Goal: Task Accomplishment & Management: Manage account settings

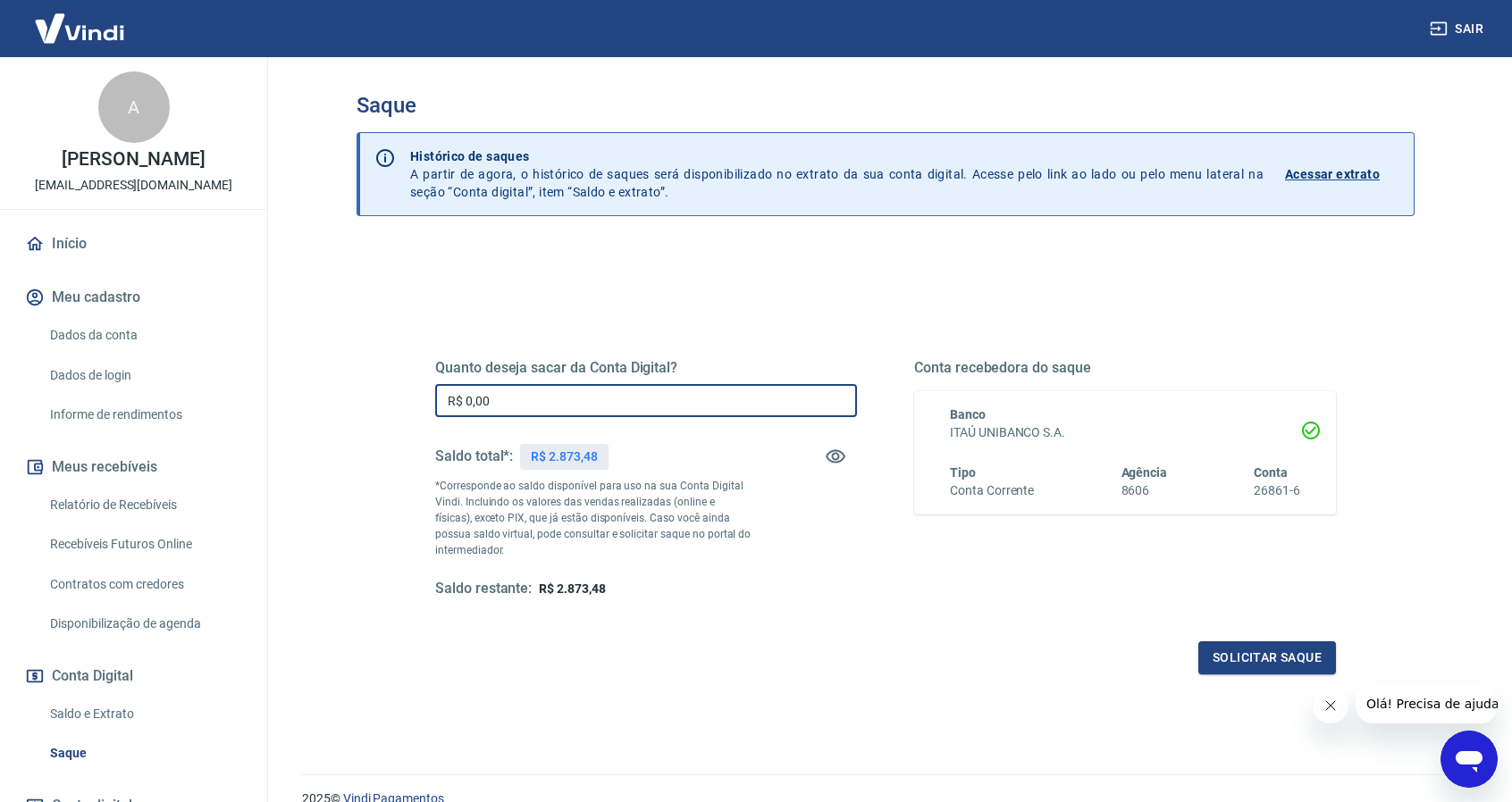
drag, startPoint x: 608, startPoint y: 406, endPoint x: 403, endPoint y: 406, distance: 205.0
click at [406, 405] on div "Quanto deseja sacar da Conta Digital? R$ 0,00 ​ Saldo total*: R$ 2.873,48 *Corr…" at bounding box center [885, 488] width 987 height 415
type input "R$ 2.873,48"
click at [634, 662] on div "Solicitar saque" at bounding box center [885, 658] width 901 height 33
click at [1261, 654] on button "Solicitar saque" at bounding box center [1267, 658] width 138 height 33
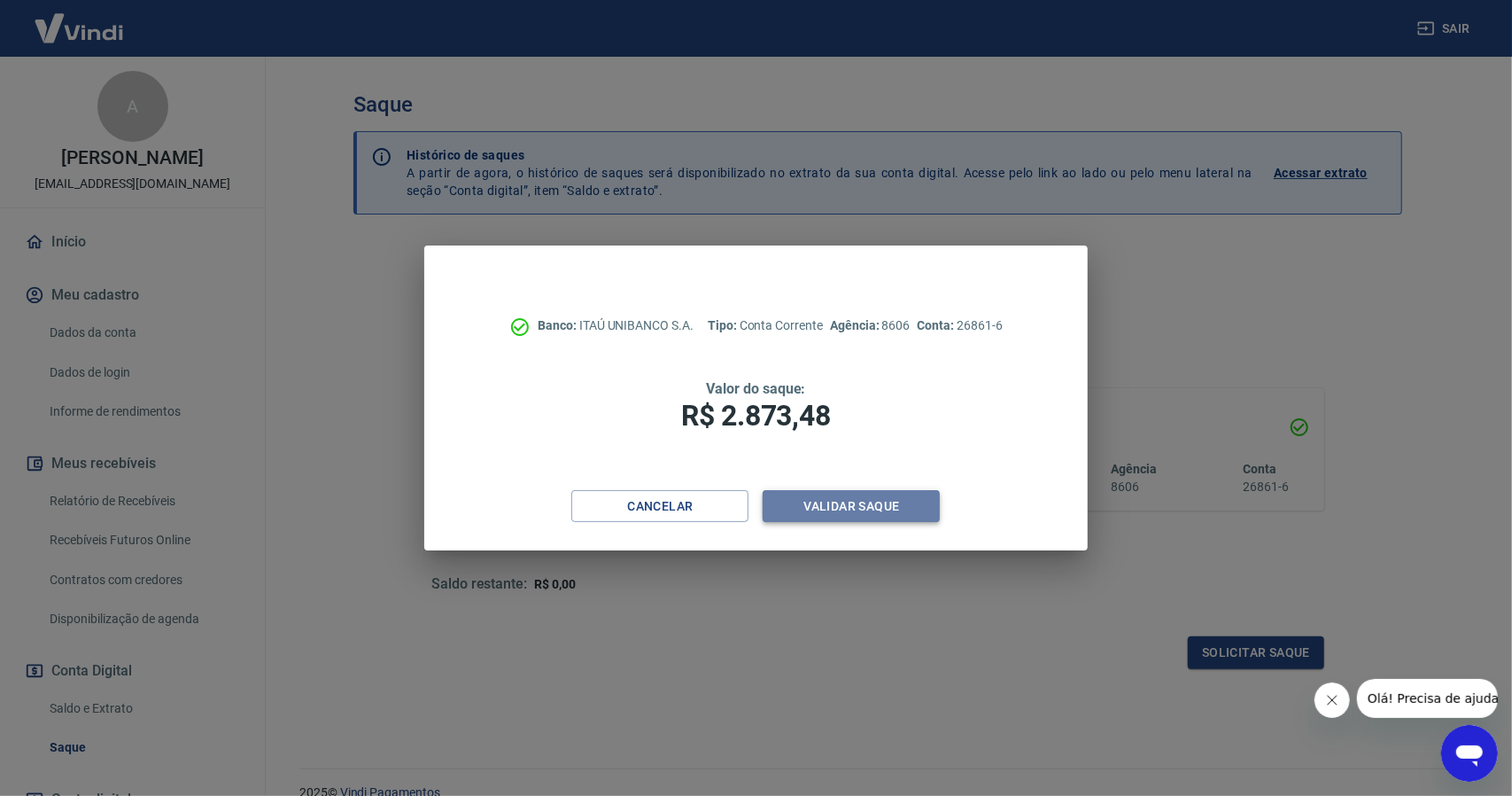
click at [857, 499] on button "Validar saque" at bounding box center [850, 507] width 177 height 33
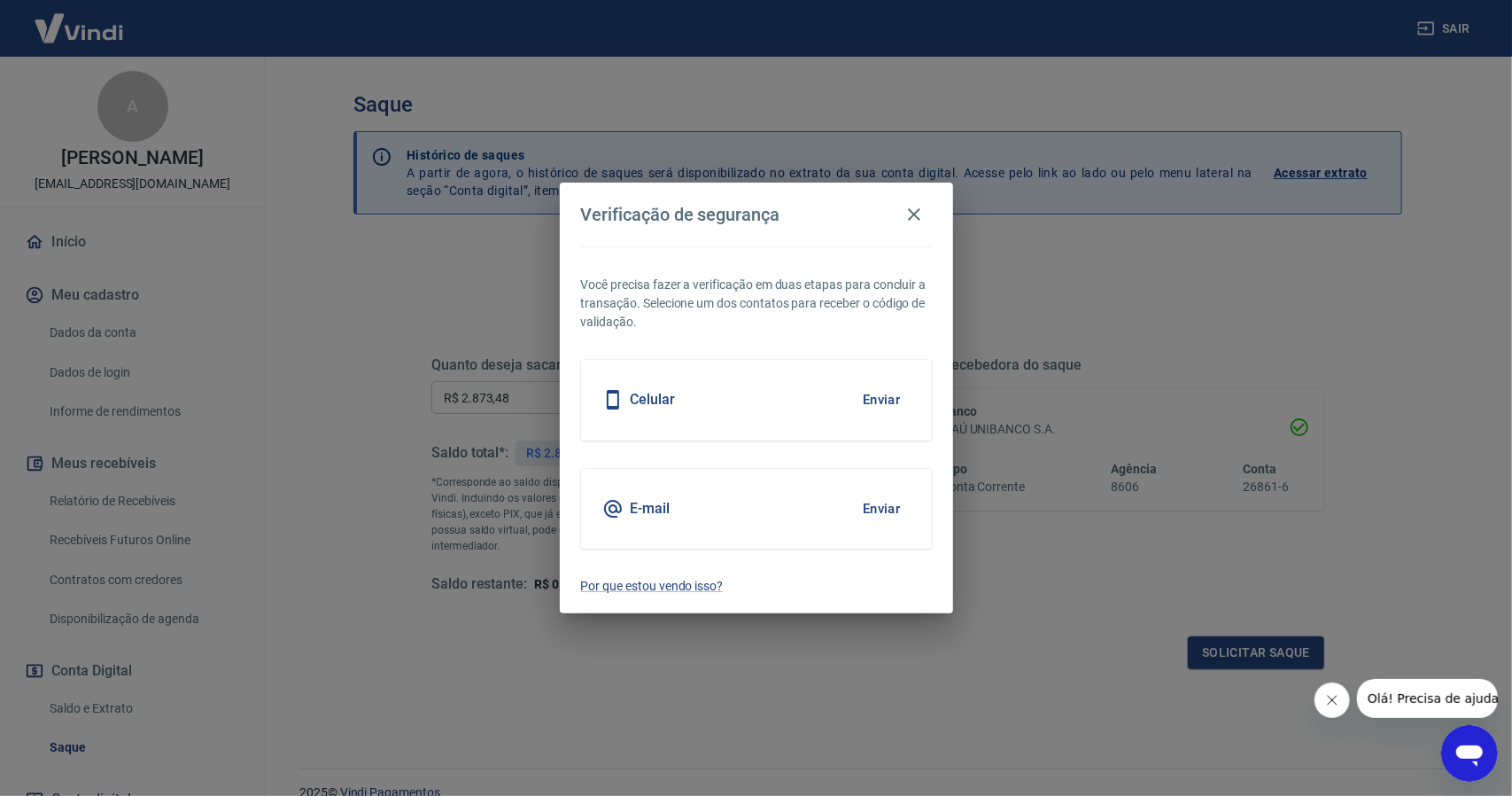
click at [878, 400] on button "Enviar" at bounding box center [882, 400] width 58 height 37
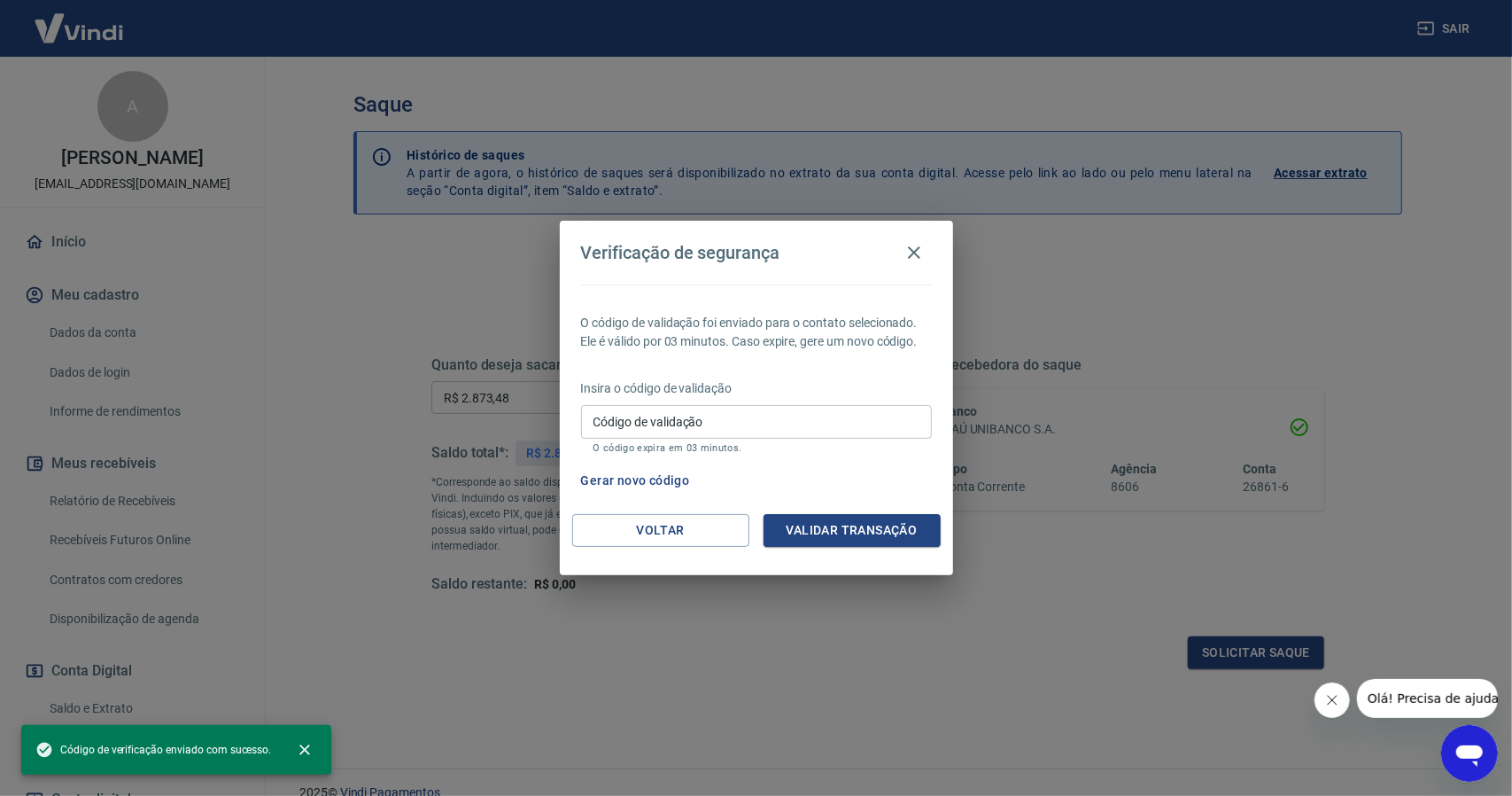
click at [766, 420] on input "Código de validação" at bounding box center [756, 421] width 351 height 33
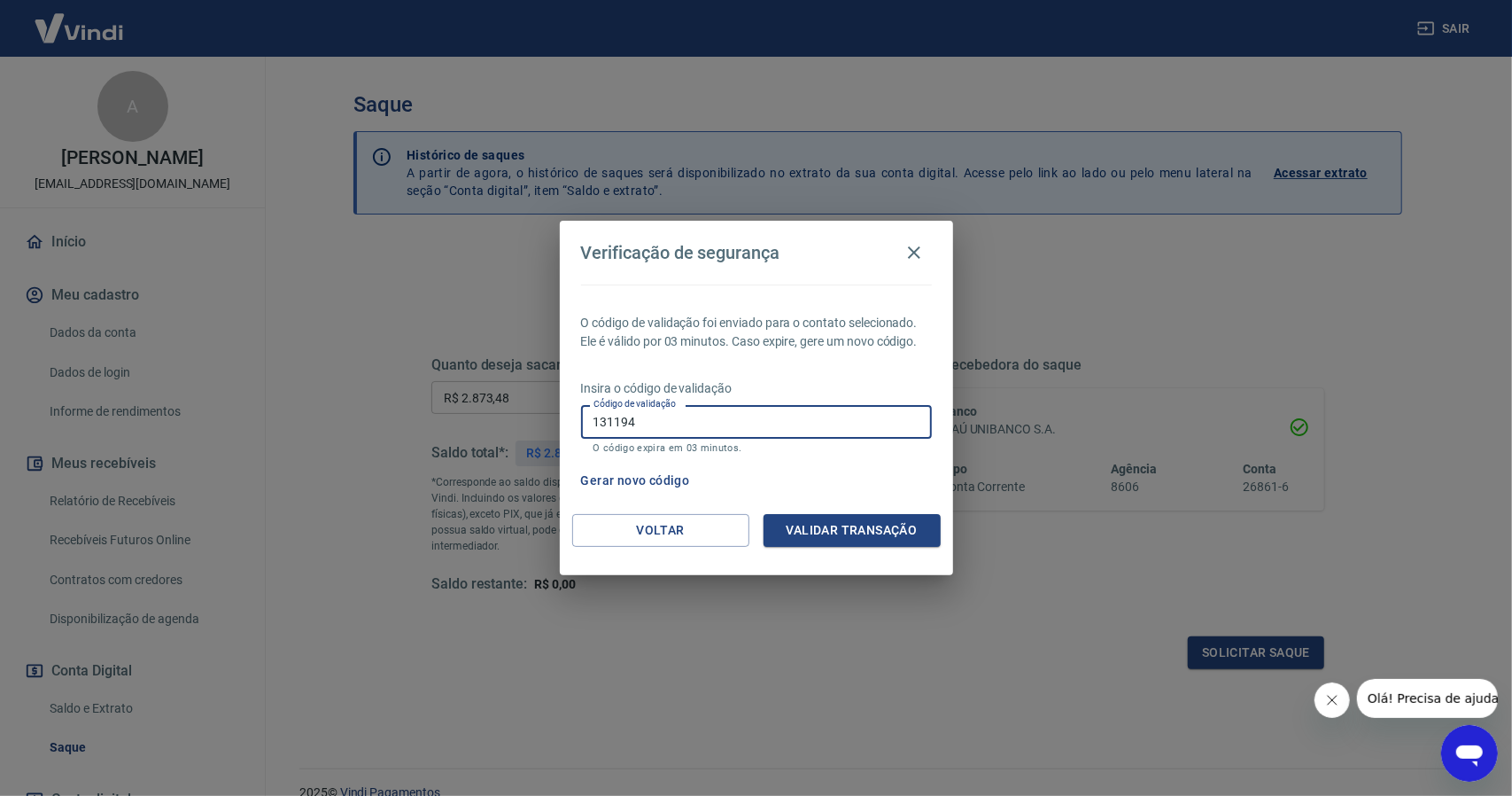
type input "131194"
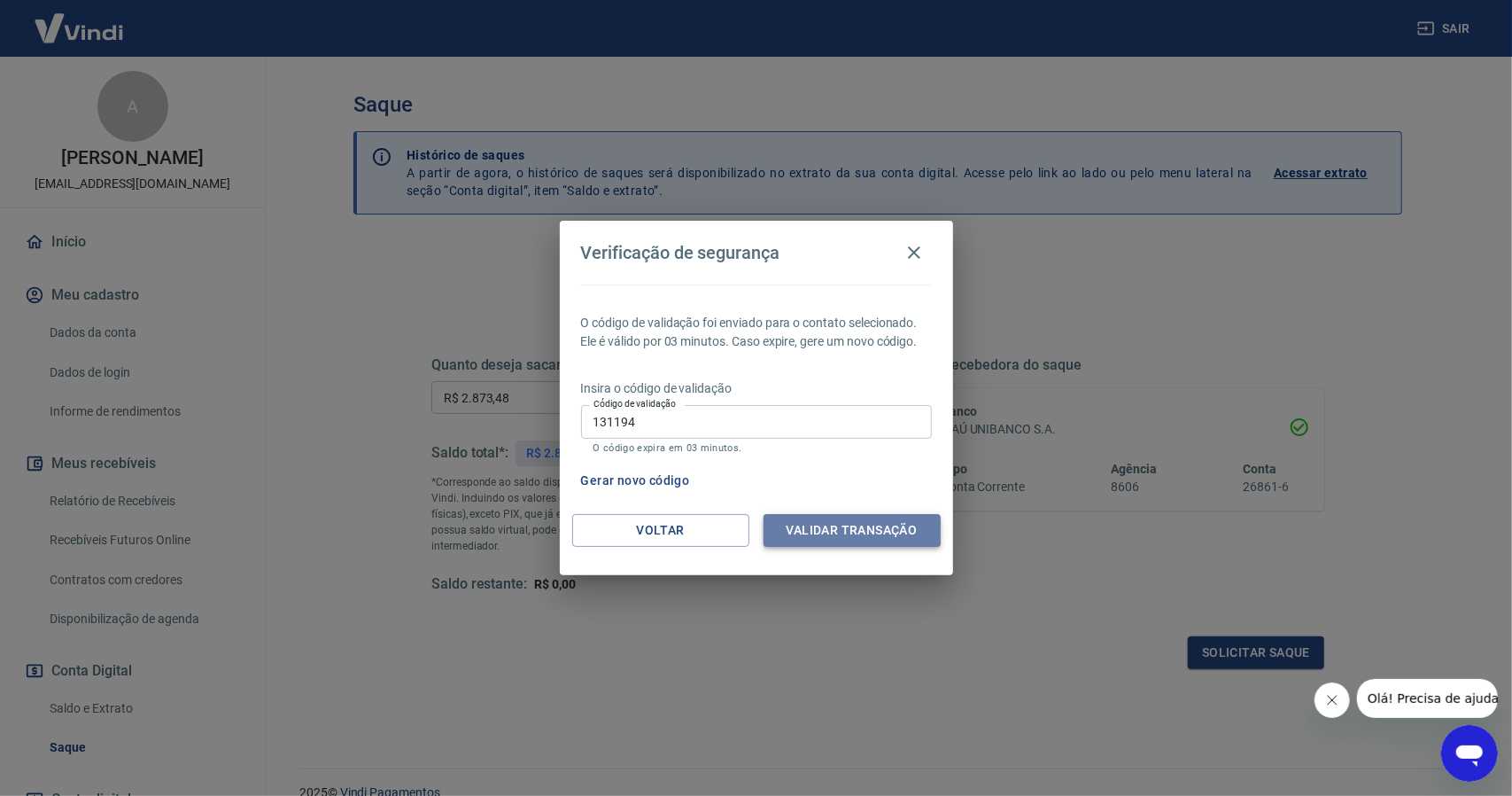
click at [847, 530] on button "Validar transação" at bounding box center [851, 531] width 177 height 33
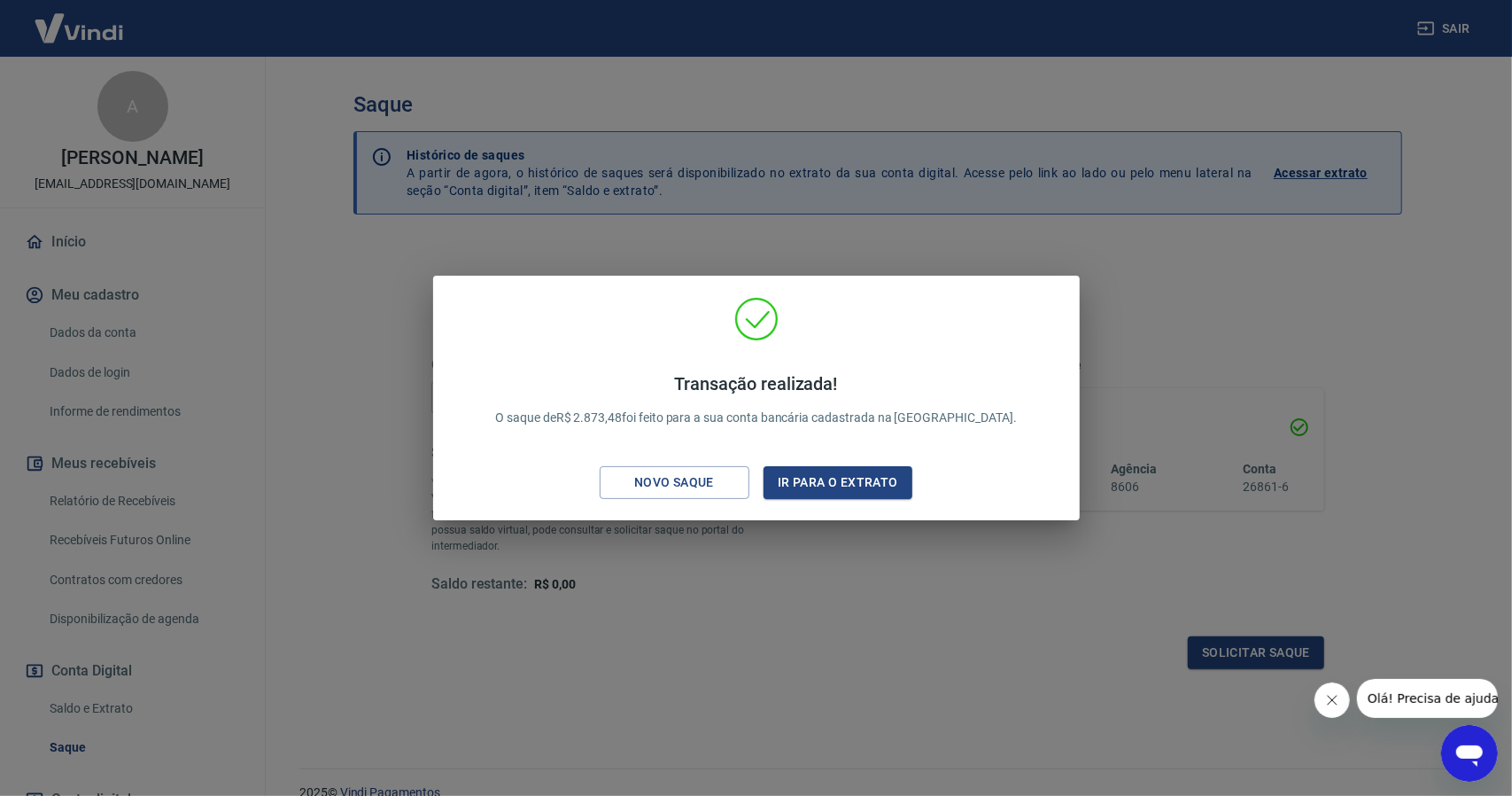
click at [752, 607] on div "Transação realizada! O saque de R$ 2.873,48 foi feito para a sua conta bancária…" at bounding box center [756, 398] width 1512 height 796
